Goal: Information Seeking & Learning: Learn about a topic

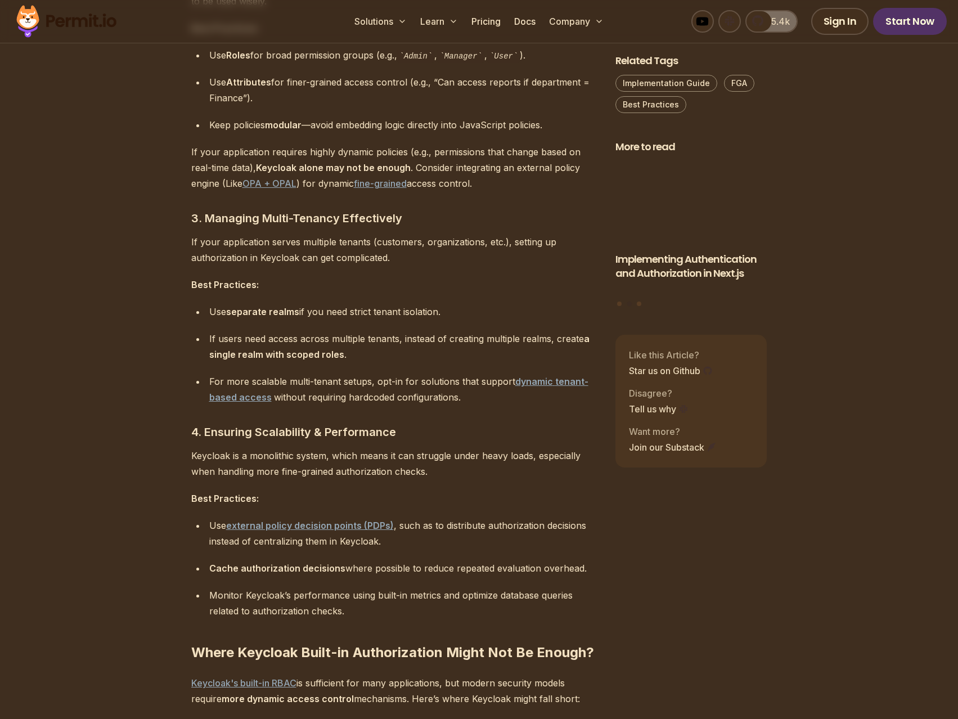
scroll to position [1744, 0]
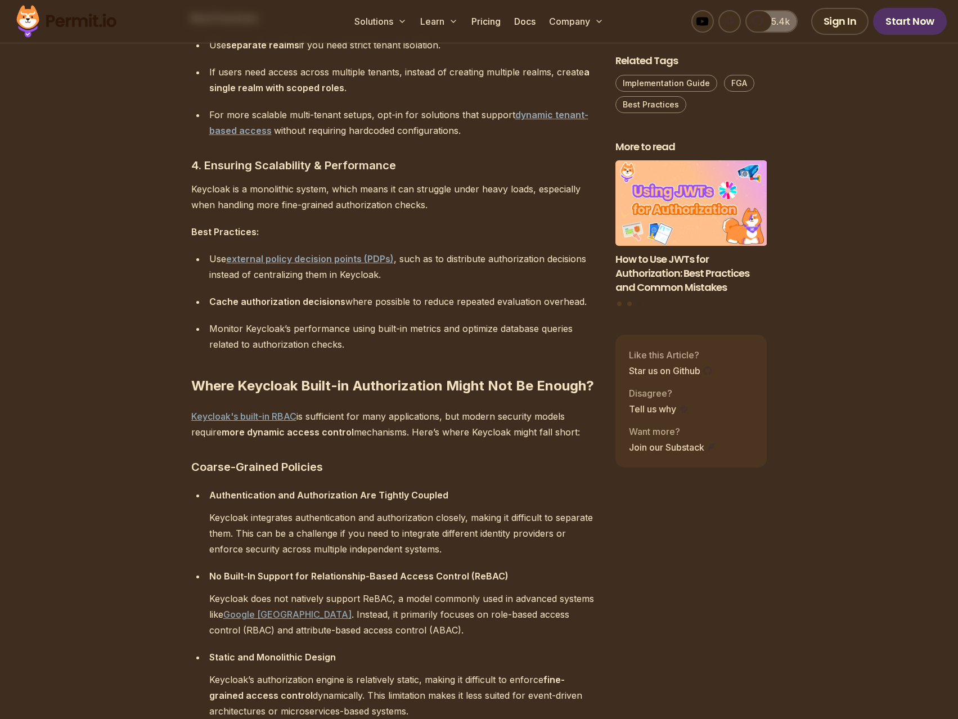
click at [260, 420] on link "Keycloak's built-in RBAC" at bounding box center [243, 416] width 105 height 11
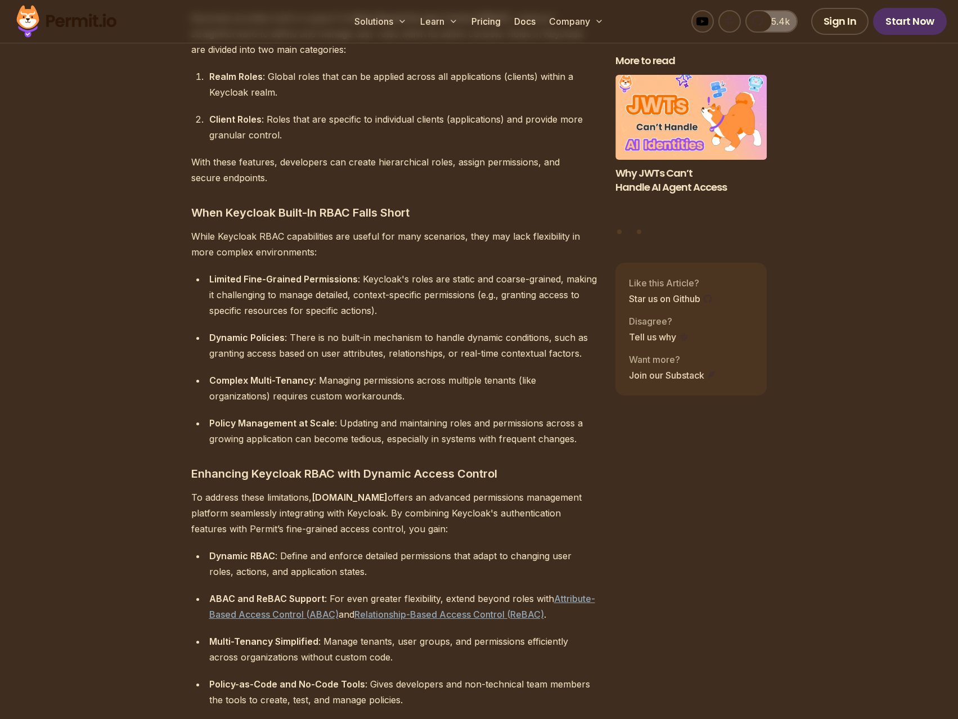
scroll to position [1125, 0]
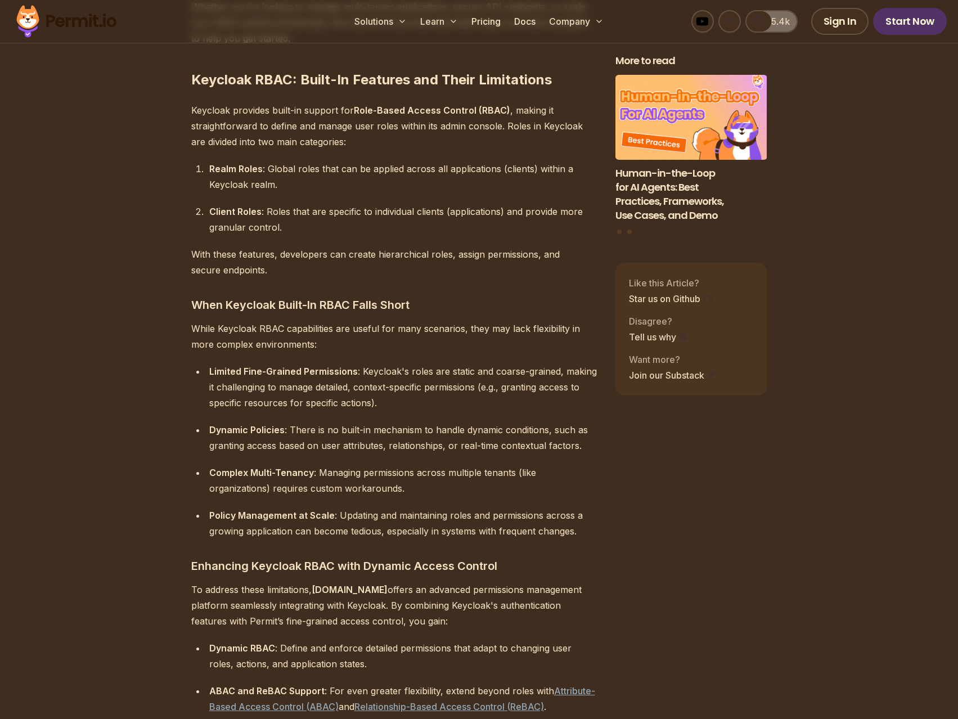
click at [226, 366] on strong "Limited Fine-Grained Permissions" at bounding box center [283, 371] width 148 height 11
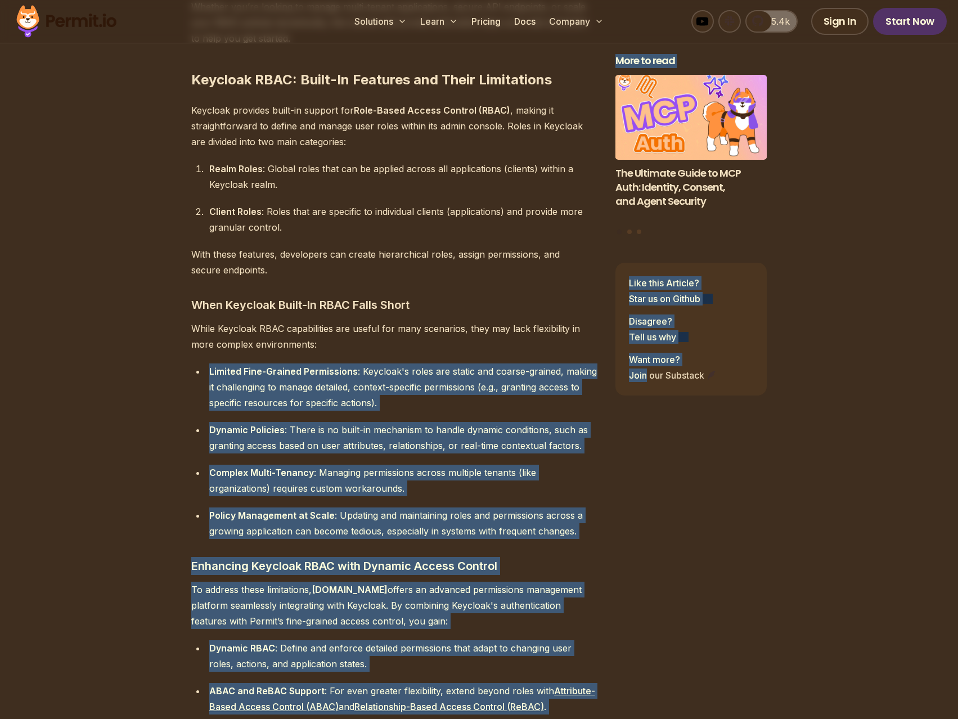
drag, startPoint x: 226, startPoint y: 357, endPoint x: 622, endPoint y: 430, distance: 402.6
click at [535, 465] on div "Complex Multi-Tenancy : Managing permissions across multiple tenants (like orga…" at bounding box center [403, 480] width 388 height 31
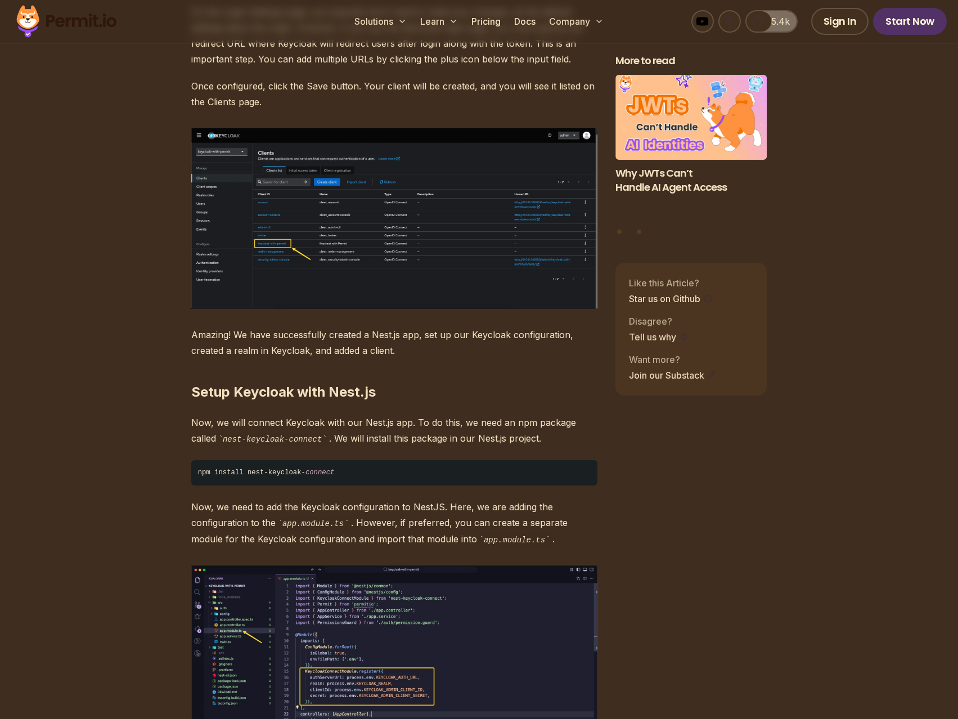
scroll to position [0, 0]
